Goal: Task Accomplishment & Management: Manage account settings

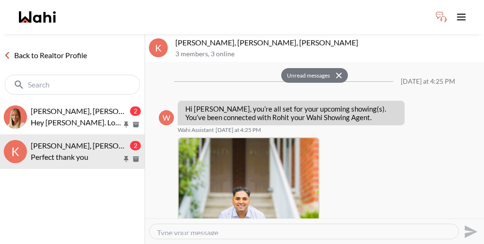
scroll to position [752, 0]
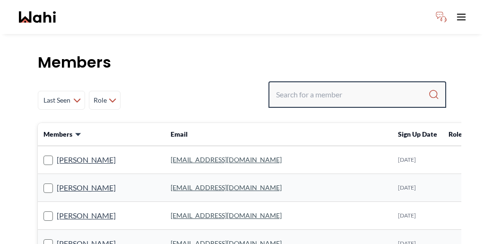
click at [353, 86] on input "Search input" at bounding box center [352, 94] width 152 height 17
paste input "bryce@brycehunter.com"
type input "bryce@brycehunter.com"
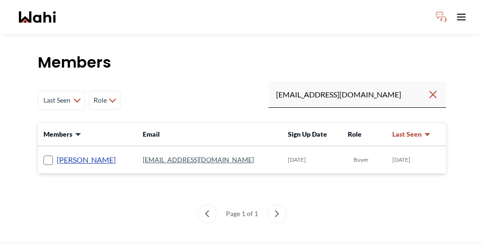
click at [66, 154] on link "Bryce Hunter" at bounding box center [86, 160] width 59 height 12
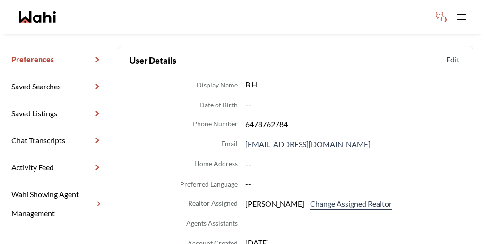
click at [65, 181] on link "Wahi Showing Agent Management" at bounding box center [57, 204] width 92 height 46
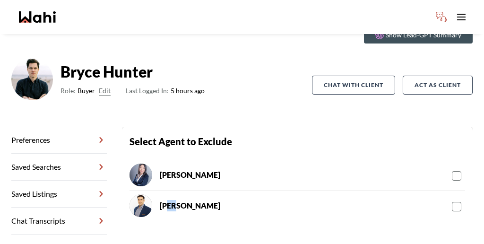
drag, startPoint x: 161, startPoint y: 144, endPoint x: 151, endPoint y: 144, distance: 9.9
click at [151, 190] on div "Mike" at bounding box center [296, 205] width 335 height 30
click at [133, 194] on img at bounding box center [140, 205] width 23 height 23
